Goal: Information Seeking & Learning: Learn about a topic

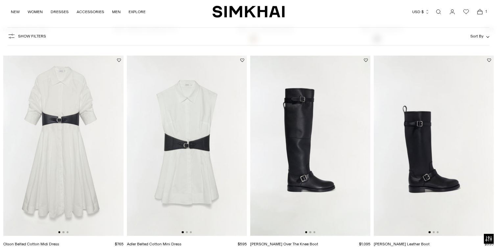
scroll to position [893, 0]
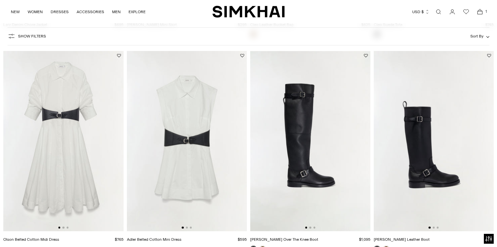
click at [194, 136] on img at bounding box center [187, 141] width 120 height 180
click at [317, 35] on div "Show Filters Show Filters Sort By Recommended Most Popular Newest" at bounding box center [249, 36] width 482 height 18
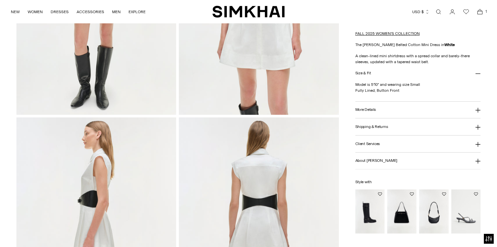
scroll to position [225, 0]
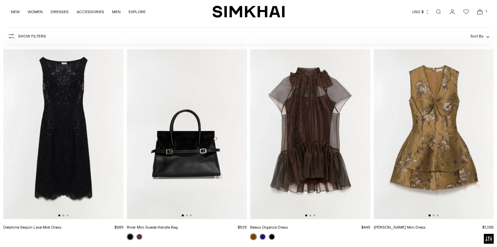
scroll to position [60, 0]
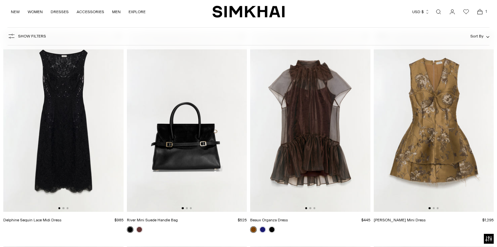
click at [306, 139] on img at bounding box center [310, 122] width 120 height 180
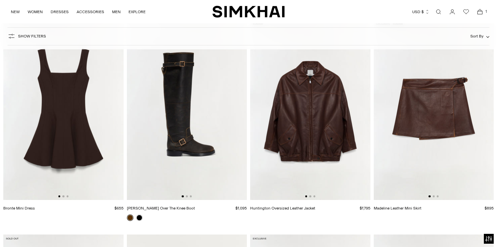
scroll to position [1999, 0]
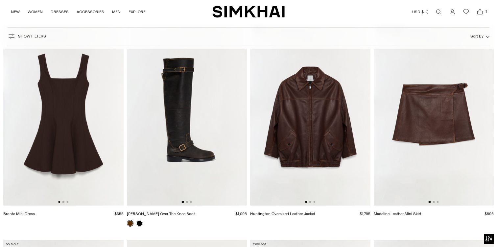
click at [69, 129] on img at bounding box center [63, 115] width 120 height 180
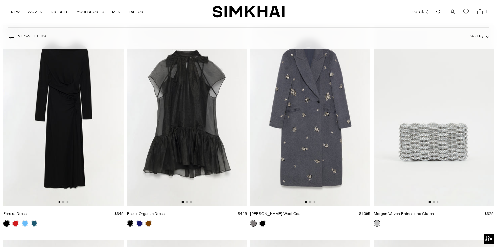
scroll to position [2858, 0]
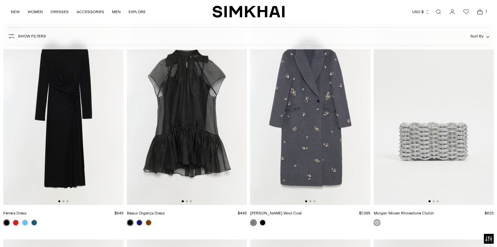
click at [64, 108] on img at bounding box center [63, 115] width 120 height 180
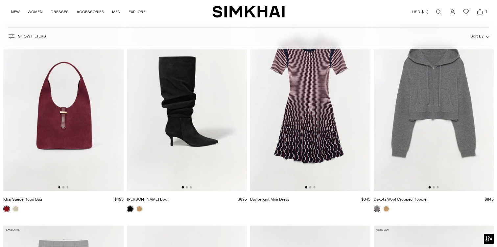
scroll to position [3304, 0]
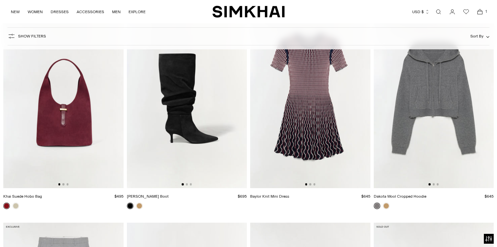
click at [417, 104] on img at bounding box center [434, 98] width 120 height 180
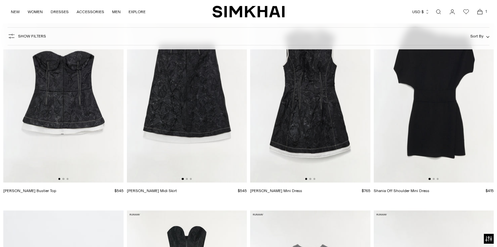
scroll to position [4596, 0]
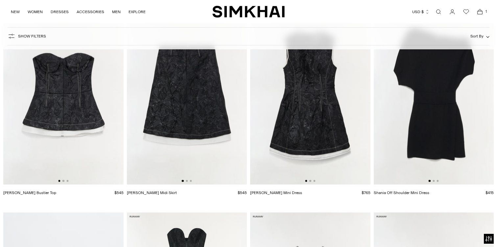
click at [480, 153] on img at bounding box center [434, 94] width 120 height 180
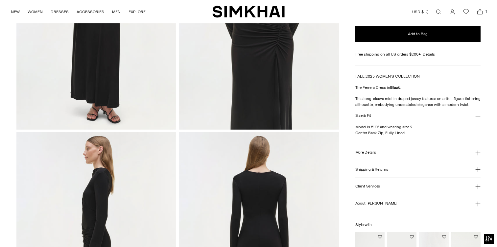
scroll to position [159, 0]
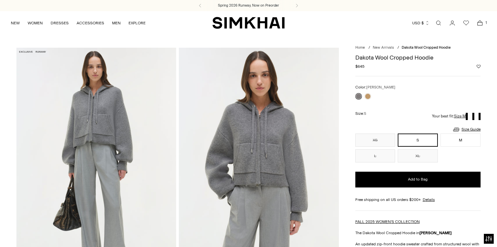
click at [100, 128] on img at bounding box center [96, 168] width 160 height 240
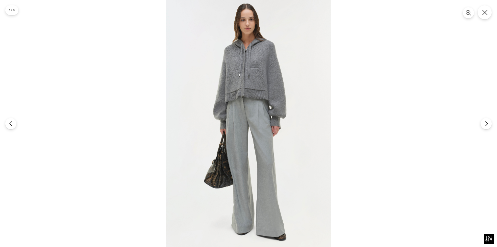
click at [246, 93] on img at bounding box center [248, 123] width 165 height 247
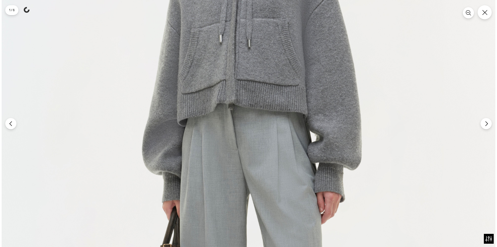
click at [244, 93] on img at bounding box center [249, 184] width 494 height 740
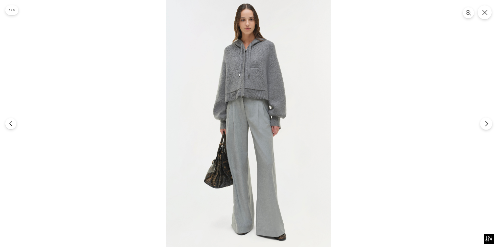
click at [487, 124] on icon "Next" at bounding box center [486, 123] width 2 height 5
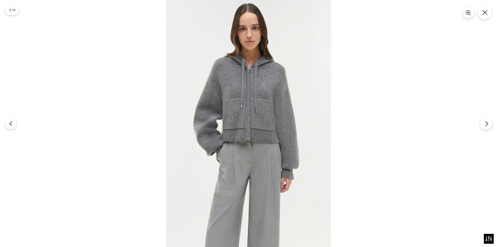
click at [487, 123] on icon "Next" at bounding box center [486, 123] width 2 height 5
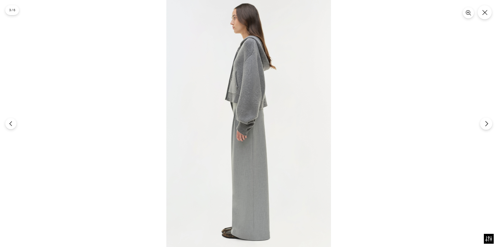
click at [487, 123] on icon "Next" at bounding box center [486, 123] width 2 height 5
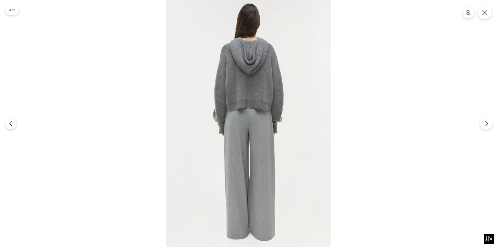
click at [487, 123] on icon "Next" at bounding box center [486, 123] width 2 height 5
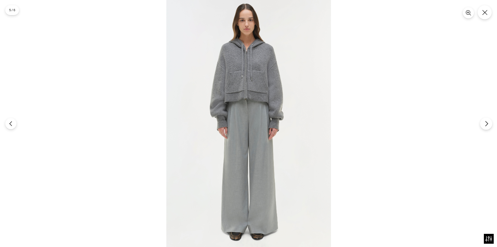
click at [485, 123] on icon "Next" at bounding box center [486, 124] width 6 height 6
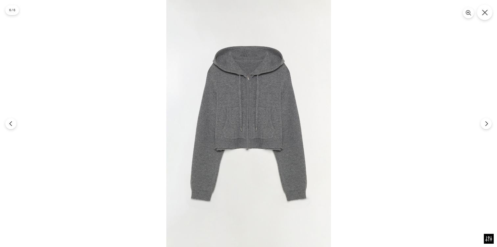
click at [487, 12] on button "Close" at bounding box center [484, 12] width 15 height 15
